Goal: Task Accomplishment & Management: Complete application form

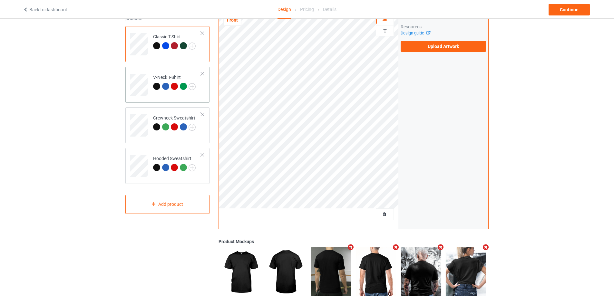
scroll to position [57, 0]
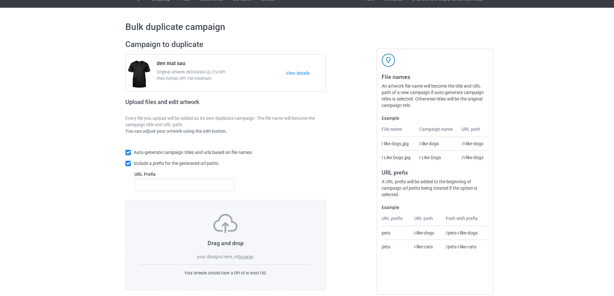
scroll to position [18, 0]
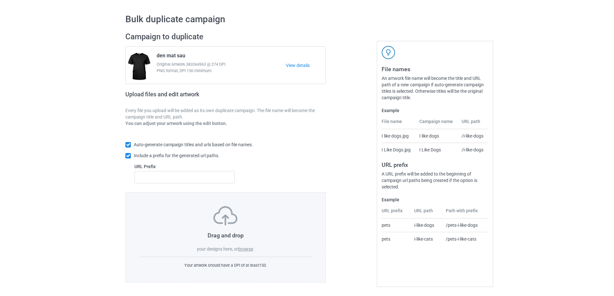
click at [245, 251] on label "browse" at bounding box center [245, 249] width 15 height 5
click at [0, 0] on input "browse" at bounding box center [0, 0] width 0 height 0
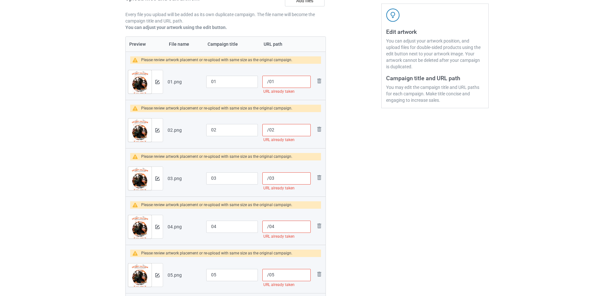
scroll to position [83, 0]
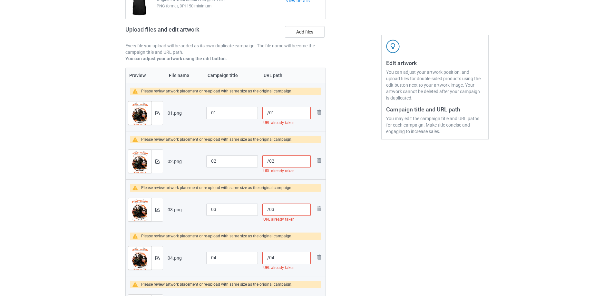
click at [270, 113] on input "/01" at bounding box center [286, 113] width 48 height 12
click at [269, 112] on input "/76401" at bounding box center [286, 113] width 48 height 12
type input "/76401"
click at [269, 161] on input "/02" at bounding box center [286, 161] width 48 height 12
paste input "764"
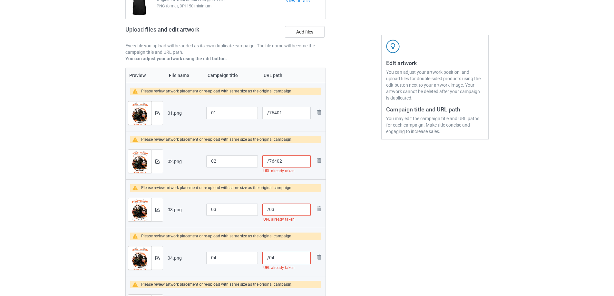
type input "/76402"
click at [269, 211] on input "/03" at bounding box center [286, 210] width 48 height 12
paste input "764"
type input "/76403"
click at [268, 259] on input "/04" at bounding box center [286, 258] width 48 height 12
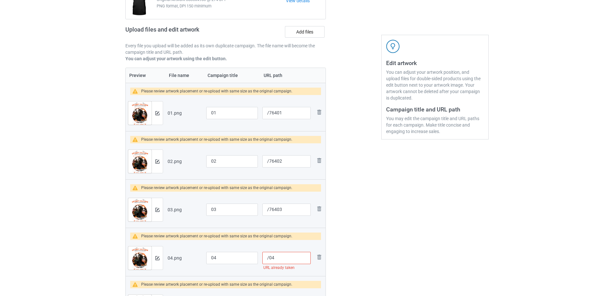
paste input "764"
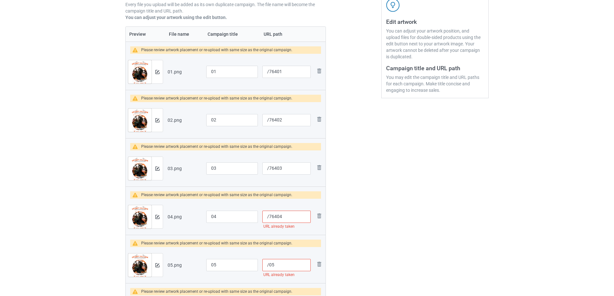
scroll to position [179, 0]
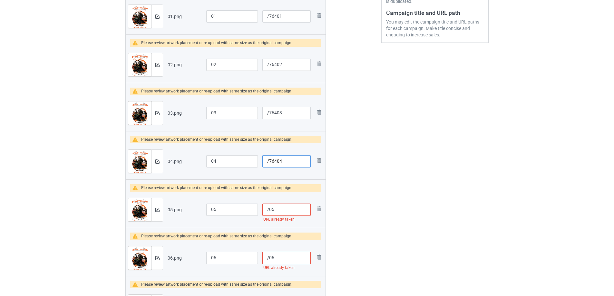
type input "/76404"
click at [269, 209] on input "/05" at bounding box center [286, 210] width 48 height 12
paste input "764"
type input "/76405"
click at [269, 259] on input "/06" at bounding box center [286, 258] width 48 height 12
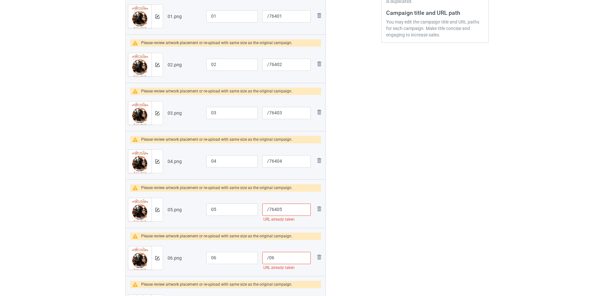
paste input "764"
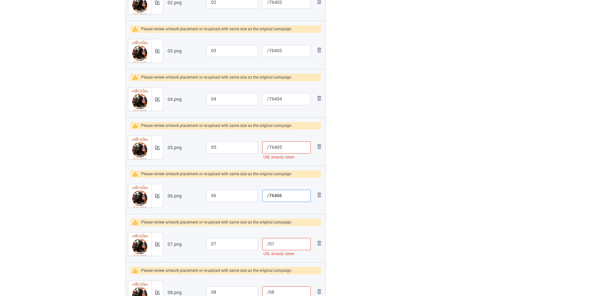
scroll to position [244, 0]
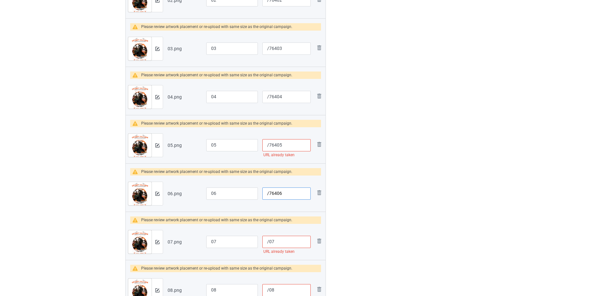
type input "/76406"
click at [270, 244] on input "/07" at bounding box center [286, 242] width 48 height 12
paste input "764"
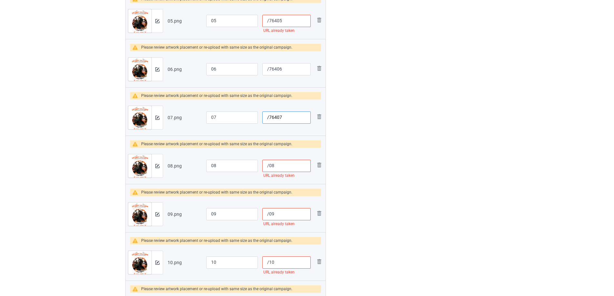
scroll to position [373, 0]
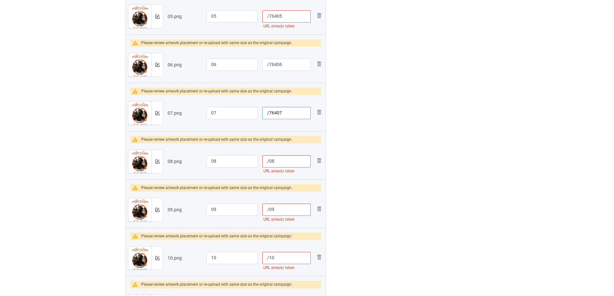
type input "/76407"
click at [269, 162] on input "/08" at bounding box center [286, 161] width 48 height 12
paste input "764"
type input "/76408"
click at [269, 210] on input "/09" at bounding box center [286, 210] width 48 height 12
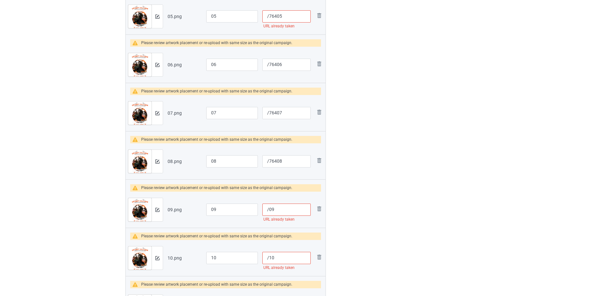
paste input "764"
type input "/76409"
click at [269, 260] on input "/10" at bounding box center [286, 258] width 48 height 12
paste input "764"
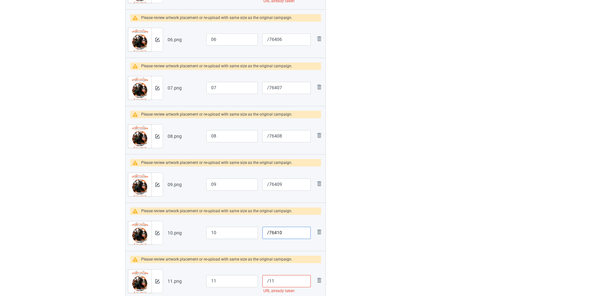
scroll to position [405, 0]
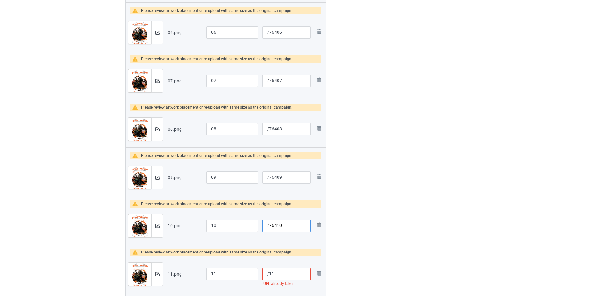
type input "/76410"
drag, startPoint x: 269, startPoint y: 275, endPoint x: 306, endPoint y: 256, distance: 42.2
click at [269, 275] on input "/11" at bounding box center [286, 274] width 48 height 12
paste input "764"
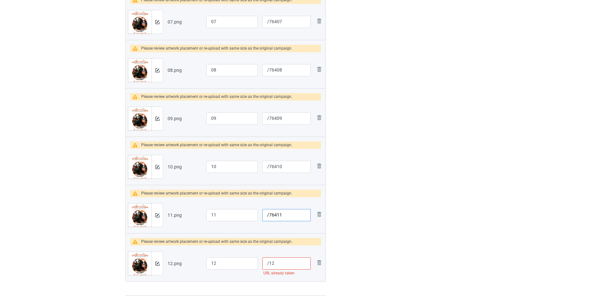
scroll to position [469, 0]
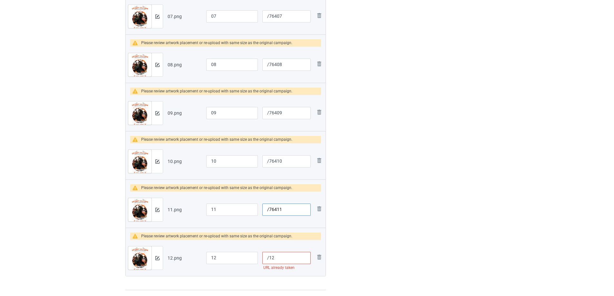
type input "/76411"
click at [269, 258] on input "/12" at bounding box center [286, 258] width 48 height 12
paste input "764"
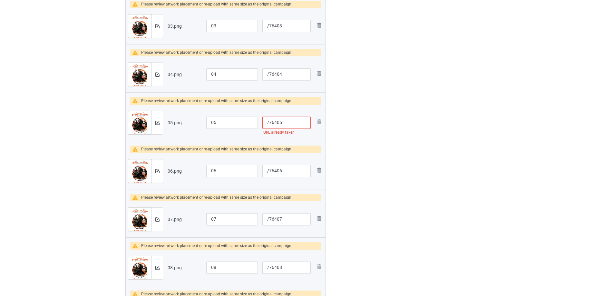
scroll to position [211, 0]
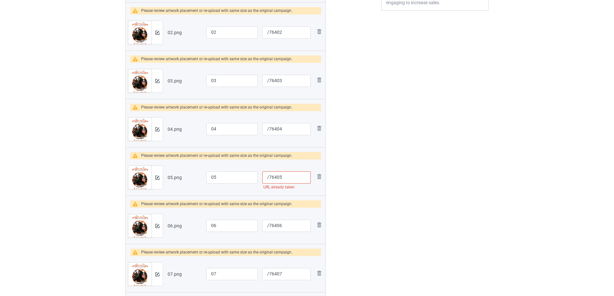
type input "/76412"
click at [296, 171] on td "/76405 URL already taken" at bounding box center [286, 178] width 53 height 36
click at [293, 176] on input "/76405" at bounding box center [286, 178] width 48 height 12
type input "/76405"
click at [397, 175] on div "Edit artwork You can adjust your artwork position, and upload files for double-…" at bounding box center [435, 194] width 116 height 720
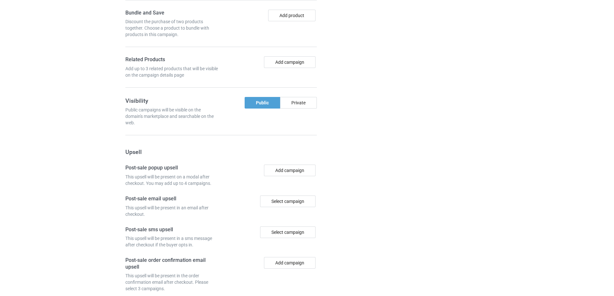
scroll to position [1069, 0]
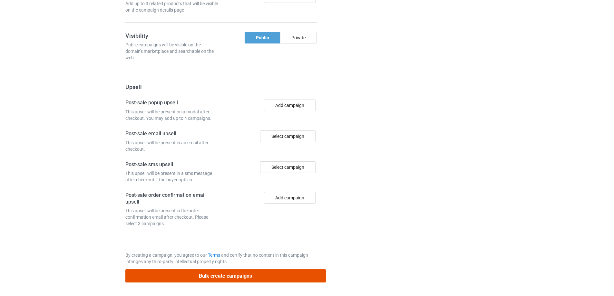
click at [274, 274] on button "Bulk create campaigns" at bounding box center [225, 276] width 201 height 13
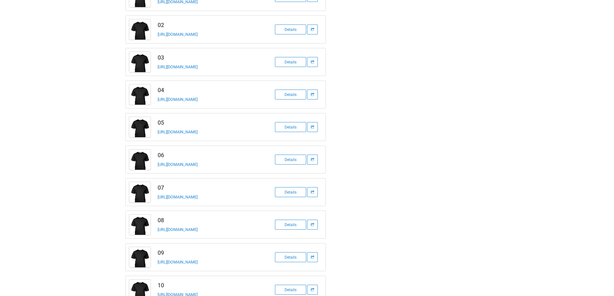
scroll to position [0, 0]
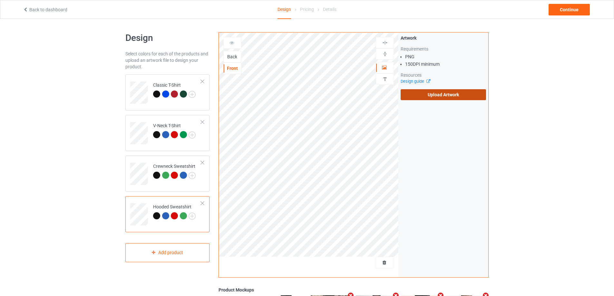
click at [440, 94] on label "Upload Artwork" at bounding box center [443, 94] width 85 height 11
click at [0, 0] on input "Upload Artwork" at bounding box center [0, 0] width 0 height 0
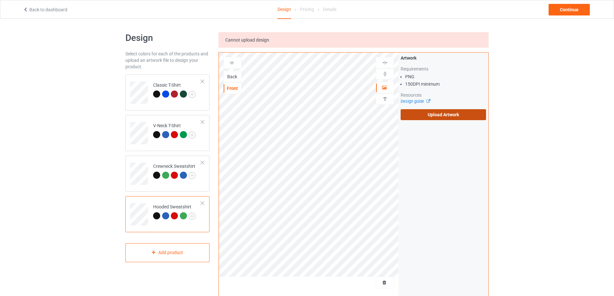
click at [423, 113] on label "Upload Artwork" at bounding box center [443, 114] width 85 height 11
click at [0, 0] on input "Upload Artwork" at bounding box center [0, 0] width 0 height 0
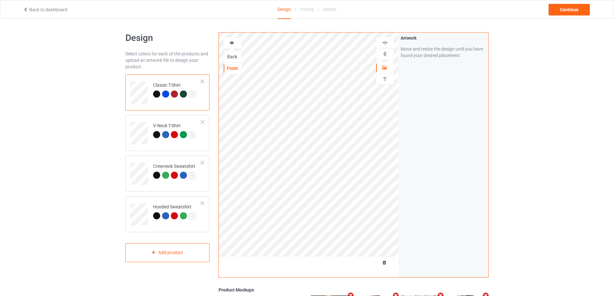
click at [232, 55] on div "Back" at bounding box center [232, 57] width 17 height 6
click at [230, 54] on div "Back" at bounding box center [232, 57] width 17 height 6
click at [391, 261] on div "Delete all designs" at bounding box center [367, 263] width 54 height 6
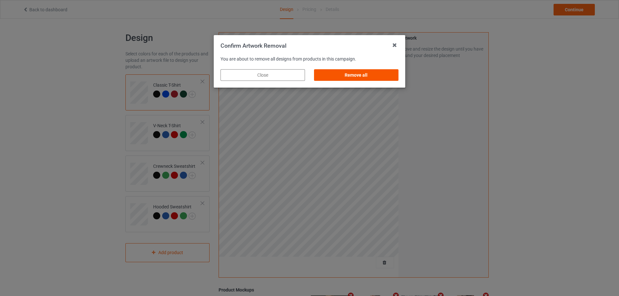
click at [367, 77] on div "Remove all" at bounding box center [356, 75] width 84 height 12
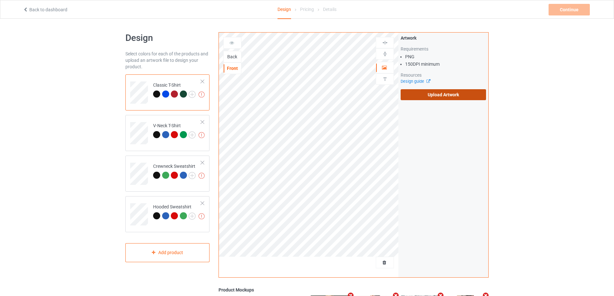
click at [454, 92] on label "Upload Artwork" at bounding box center [443, 94] width 85 height 11
click at [0, 0] on input "Upload Artwork" at bounding box center [0, 0] width 0 height 0
click at [240, 61] on div "Back" at bounding box center [232, 57] width 18 height 12
click at [237, 57] on div "Back" at bounding box center [232, 57] width 17 height 6
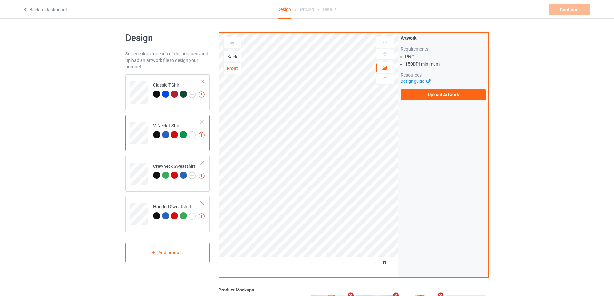
click at [230, 57] on div "Back" at bounding box center [232, 57] width 17 height 6
click at [232, 55] on div "Back" at bounding box center [232, 57] width 17 height 6
click at [234, 58] on div "Back" at bounding box center [232, 57] width 17 height 6
click at [224, 55] on div "Back" at bounding box center [232, 57] width 17 height 6
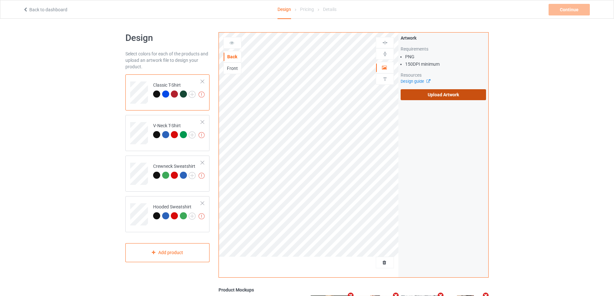
click at [420, 92] on label "Upload Artwork" at bounding box center [443, 94] width 85 height 11
click at [0, 0] on input "Upload Artwork" at bounding box center [0, 0] width 0 height 0
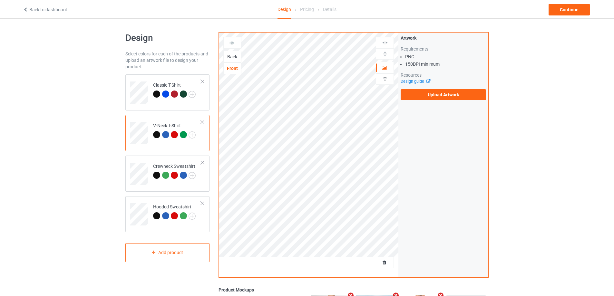
click at [235, 58] on div "Back" at bounding box center [232, 57] width 17 height 6
click at [232, 58] on div "Back" at bounding box center [232, 57] width 17 height 6
click at [231, 56] on div "Back" at bounding box center [232, 57] width 17 height 6
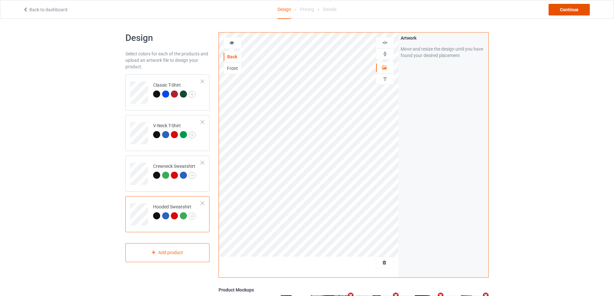
click at [562, 11] on div "Continue" at bounding box center [569, 10] width 41 height 12
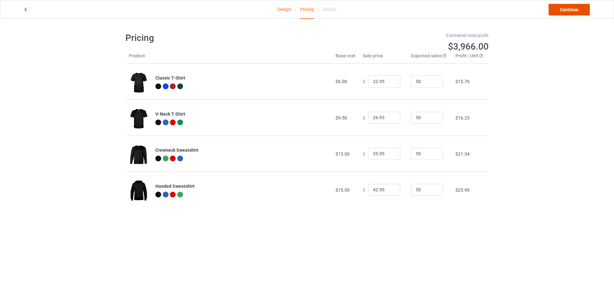
click at [564, 10] on link "Continue" at bounding box center [569, 10] width 41 height 12
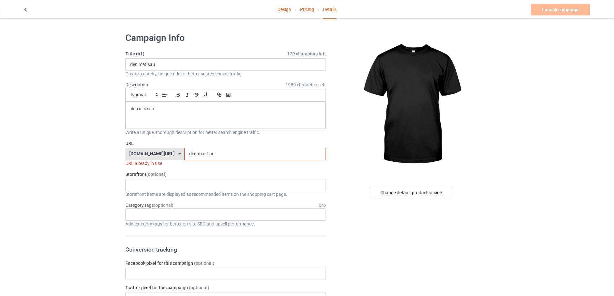
click at [212, 156] on input "den-mat-sau" at bounding box center [254, 154] width 141 height 12
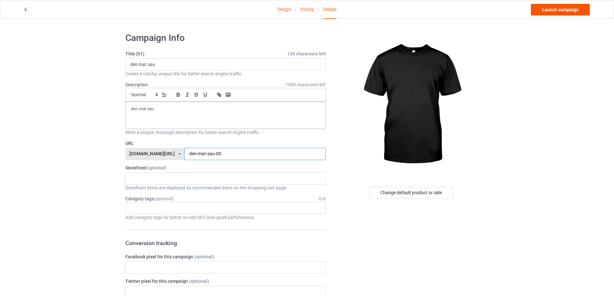
type input "den-mat-sau-00"
click at [547, 7] on link "Launch campaign" at bounding box center [560, 10] width 59 height 12
